Goal: Task Accomplishment & Management: Use online tool/utility

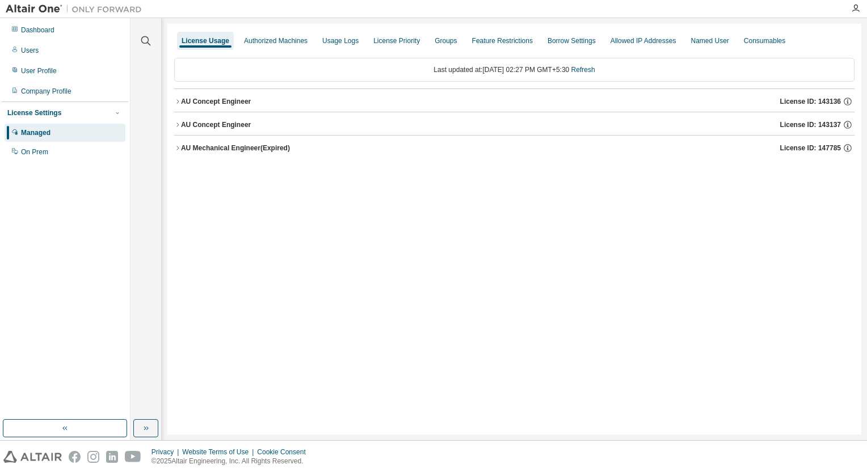
click at [177, 103] on icon "button" at bounding box center [177, 101] width 7 height 7
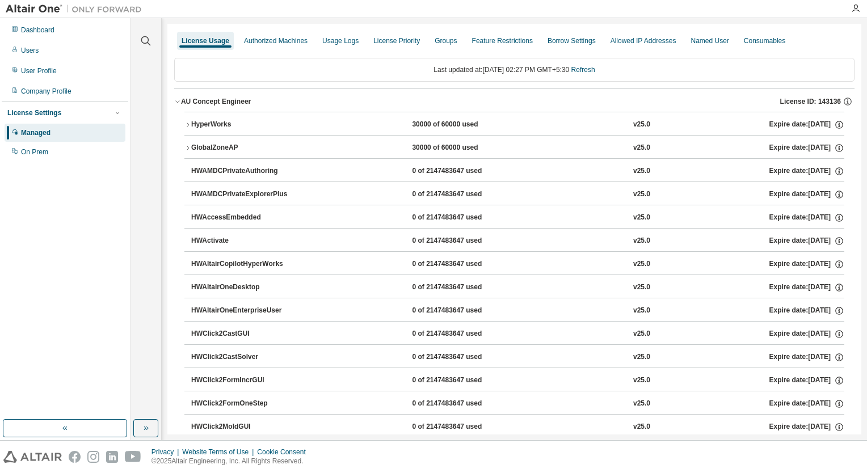
click at [186, 128] on button "HyperWorks 30000 of 60000 used v25.0 Expire date: [DATE]" at bounding box center [514, 124] width 660 height 25
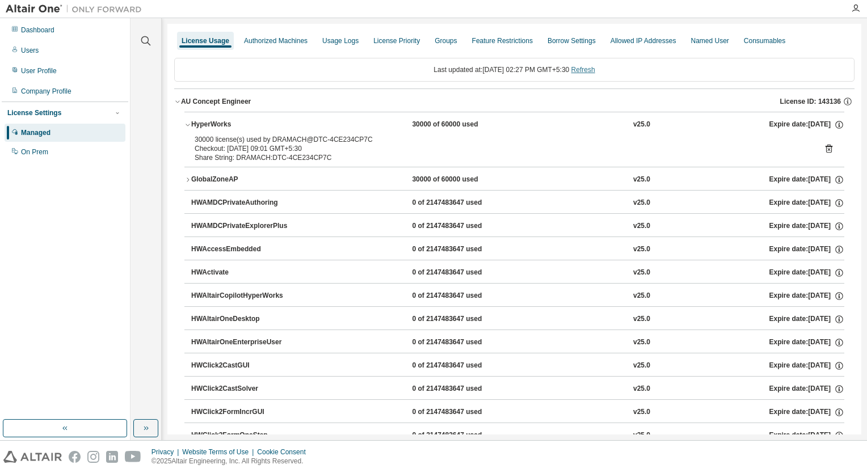
click at [594, 70] on link "Refresh" at bounding box center [583, 70] width 24 height 8
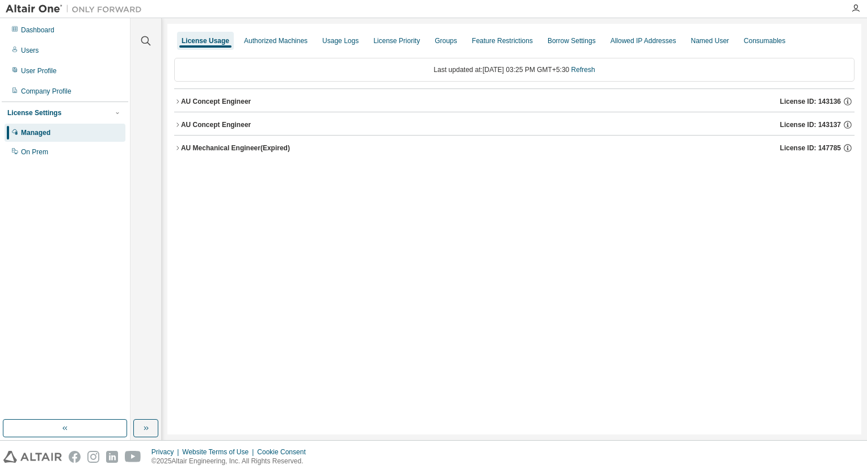
click at [172, 100] on div "License Usage Authorized Machines Usage Logs License Priority Groups Feature Re…" at bounding box center [514, 229] width 694 height 411
click at [178, 101] on icon "button" at bounding box center [177, 101] width 7 height 7
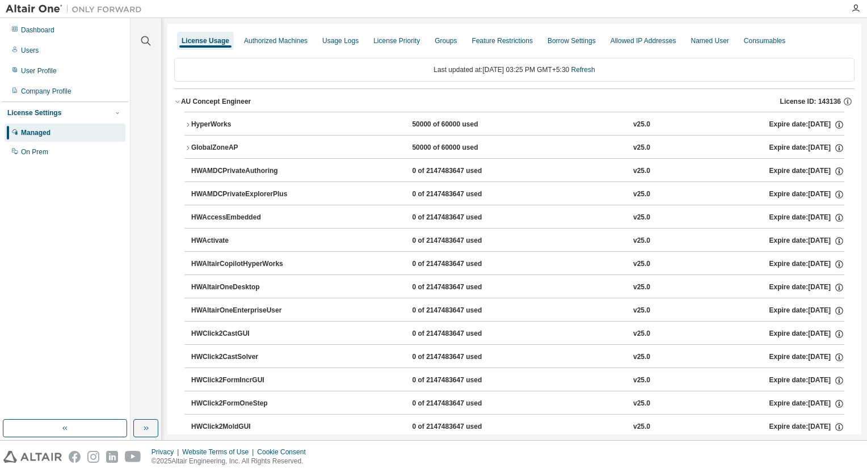
click at [188, 122] on icon "button" at bounding box center [187, 124] width 7 height 7
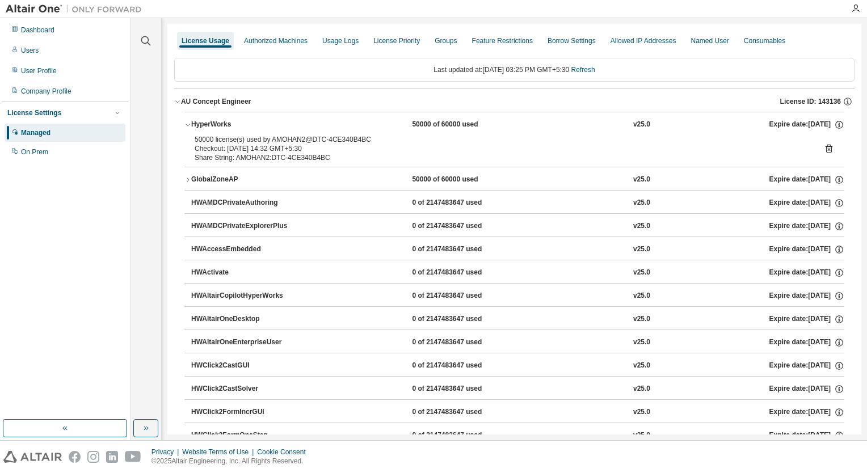
click at [285, 139] on div "50000 license(s) used by AMOHAN2@DTC-4CE340B4BC" at bounding box center [501, 139] width 612 height 9
copy div "AMOHAN2"
